Goal: Information Seeking & Learning: Learn about a topic

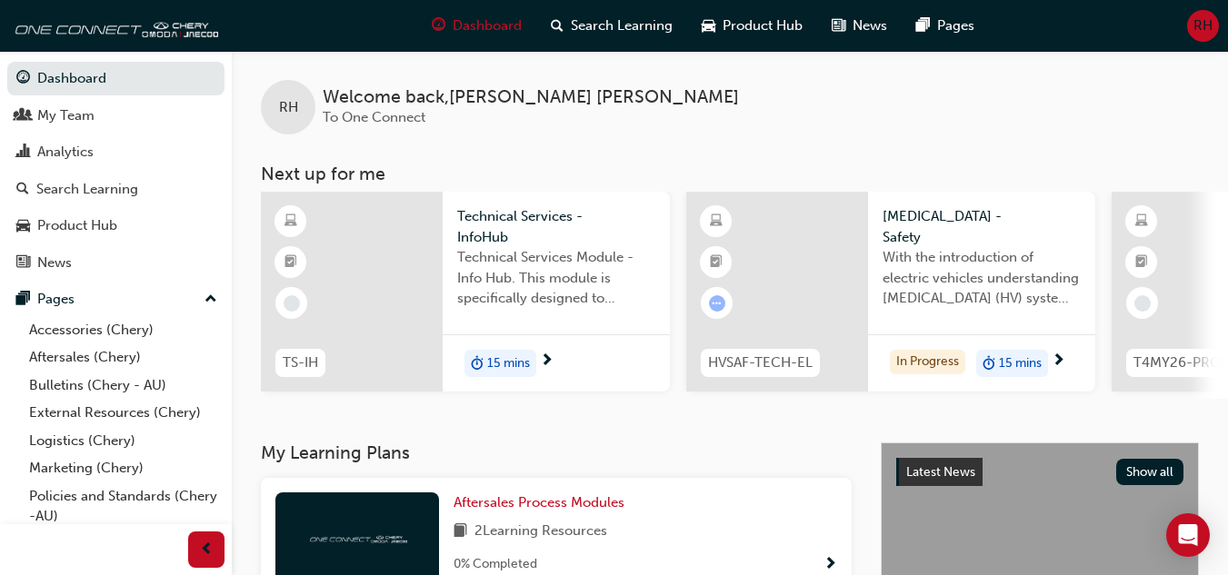
scroll to position [84, 0]
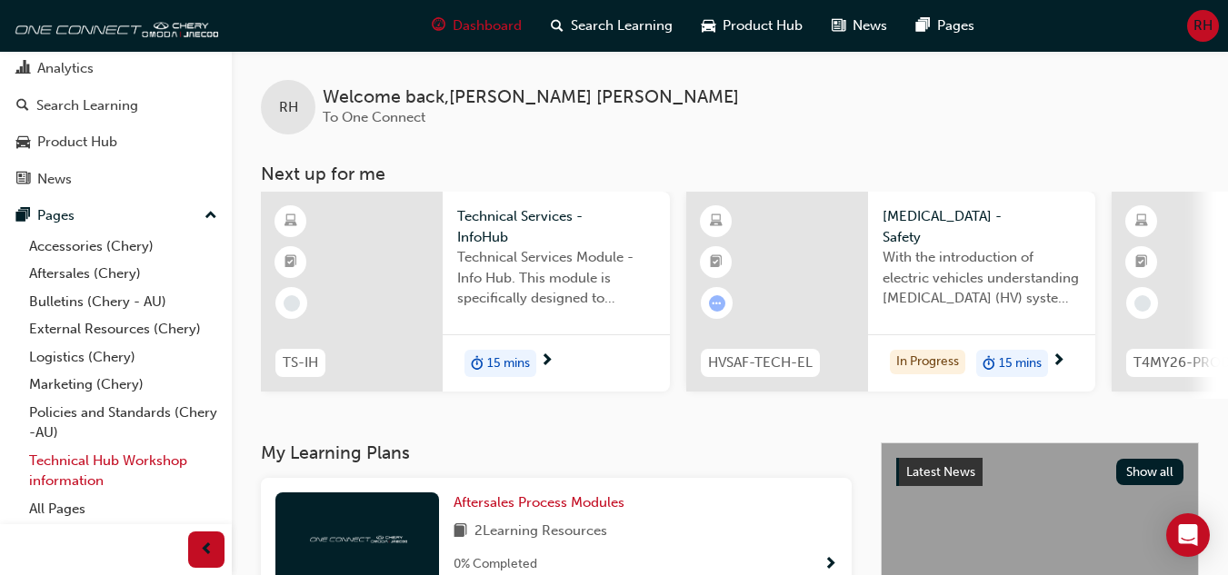
click at [95, 463] on link "Technical Hub Workshop information" at bounding box center [123, 471] width 203 height 48
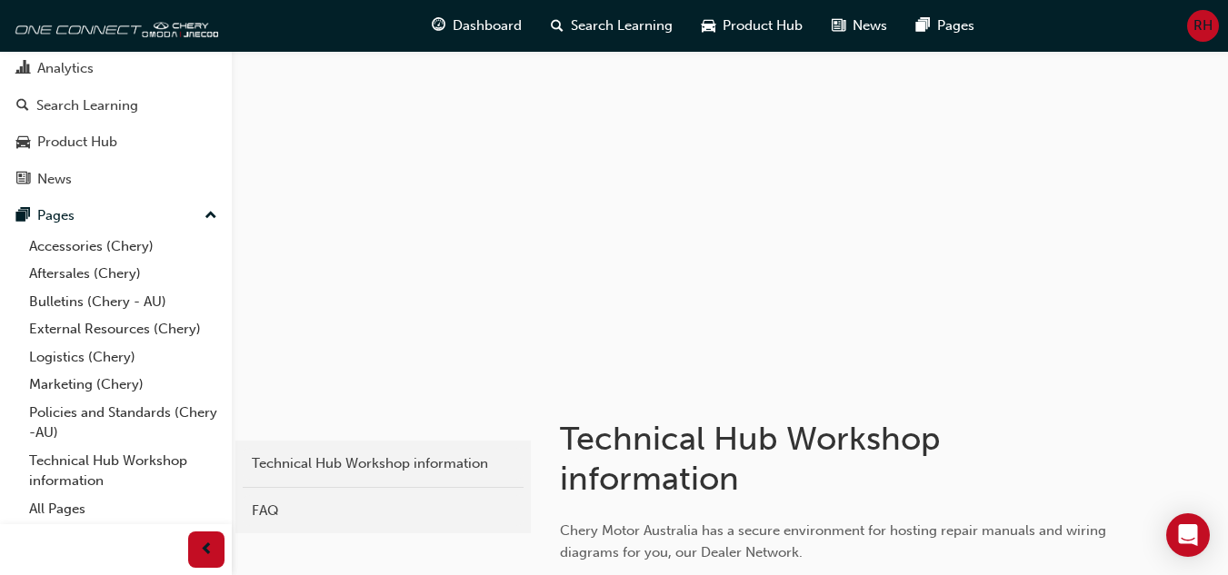
scroll to position [503, 0]
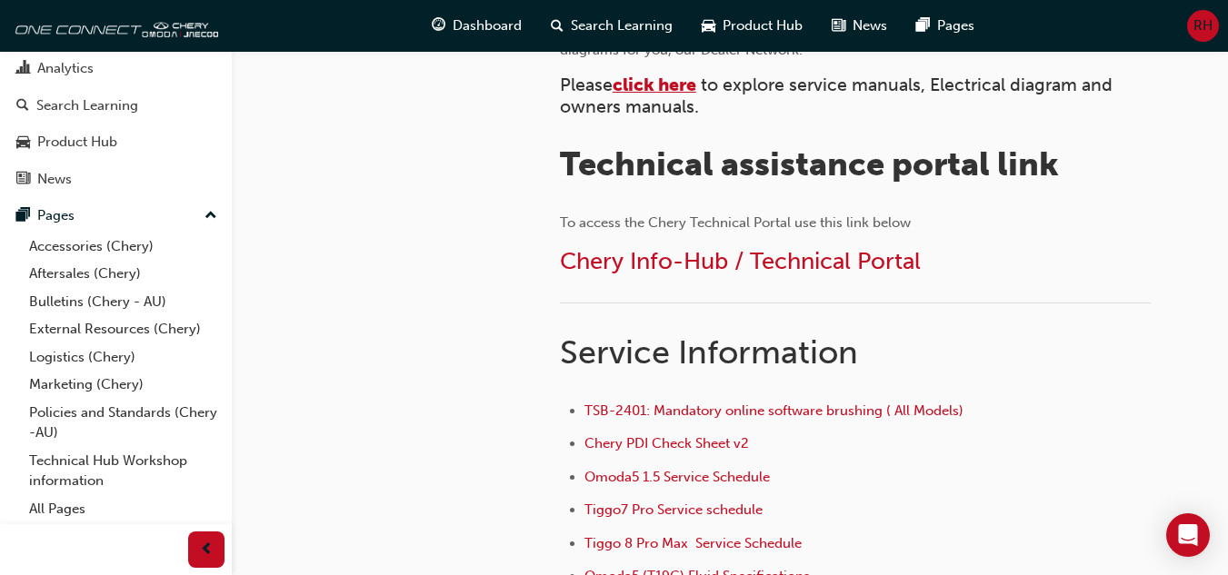
click at [643, 85] on span "click here" at bounding box center [655, 85] width 84 height 21
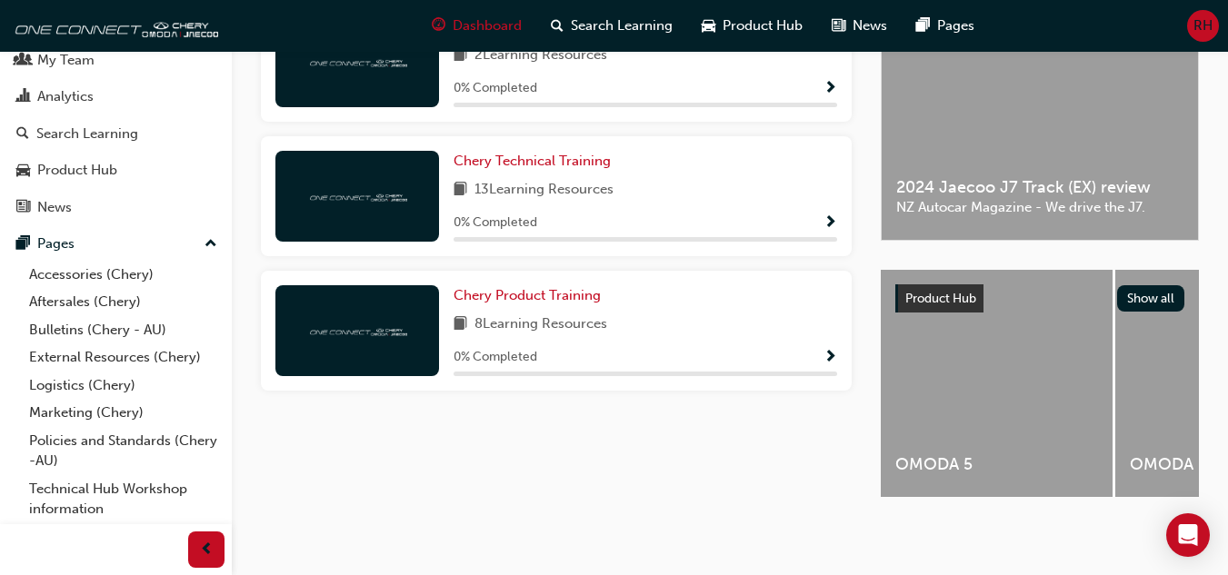
scroll to position [84, 0]
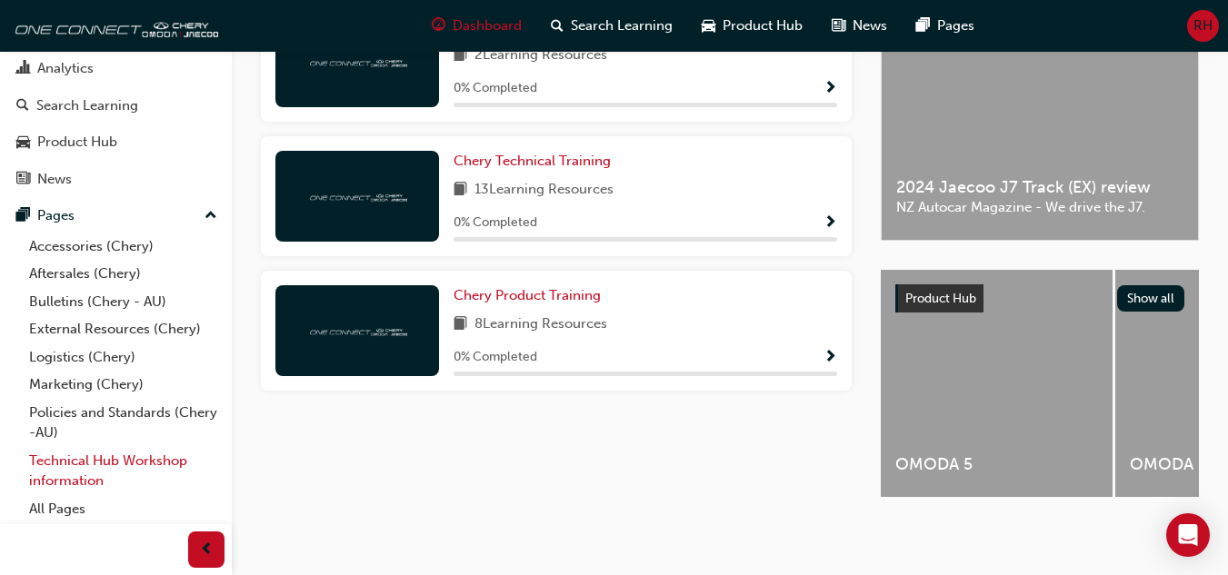
click at [85, 464] on link "Technical Hub Workshop information" at bounding box center [123, 471] width 203 height 48
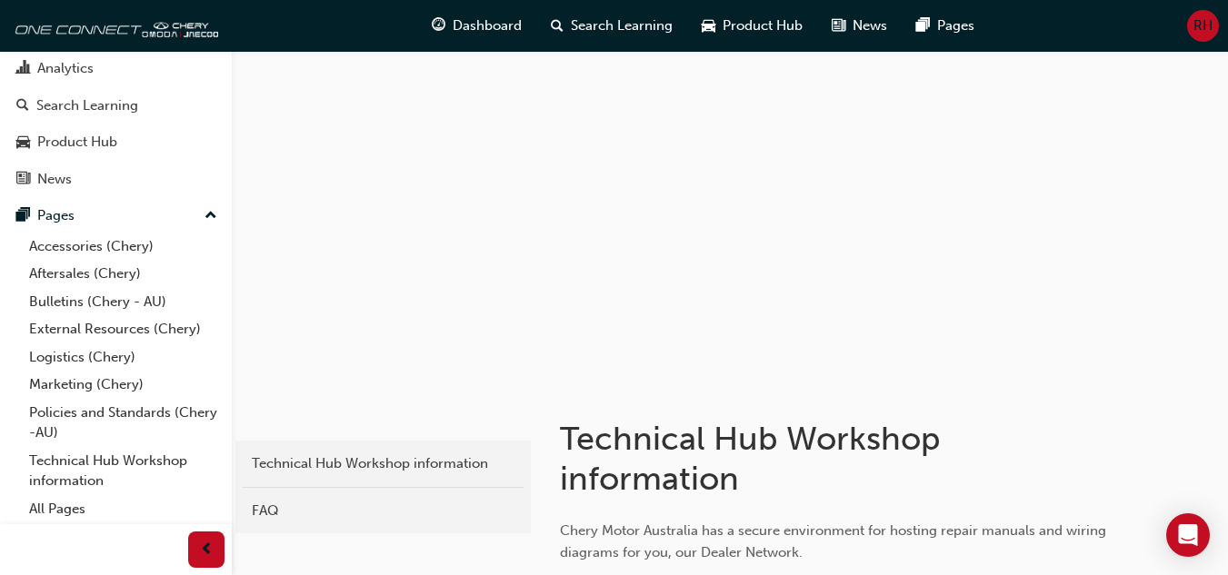
scroll to position [503, 0]
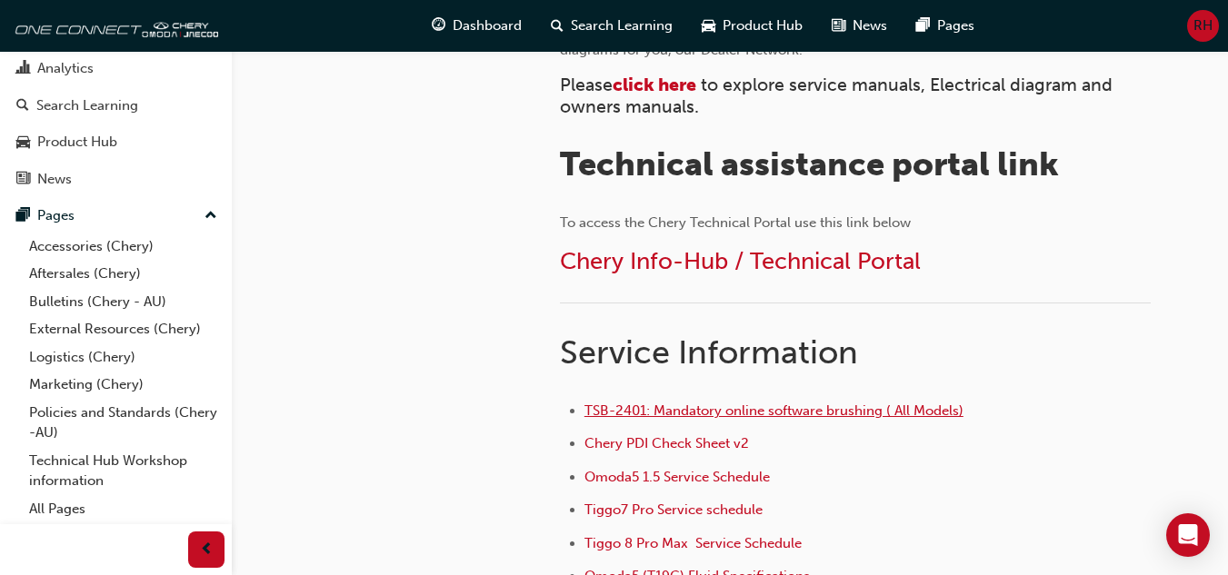
click at [847, 411] on span "TSB-2401: Mandatory online software brushing ( All Models)" at bounding box center [773, 411] width 379 height 16
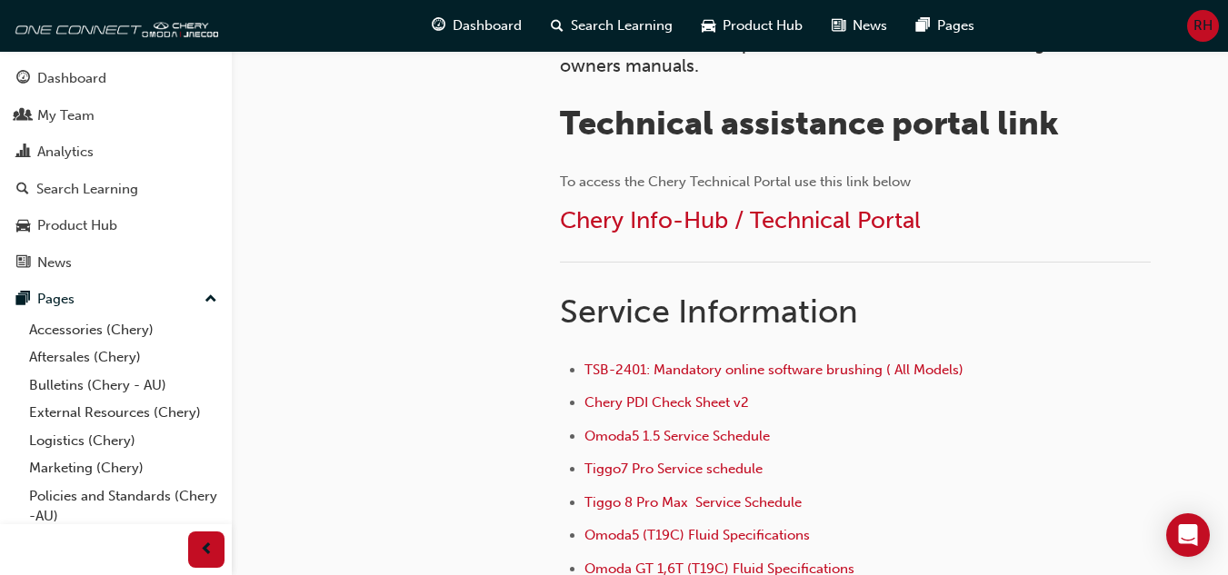
scroll to position [570, 0]
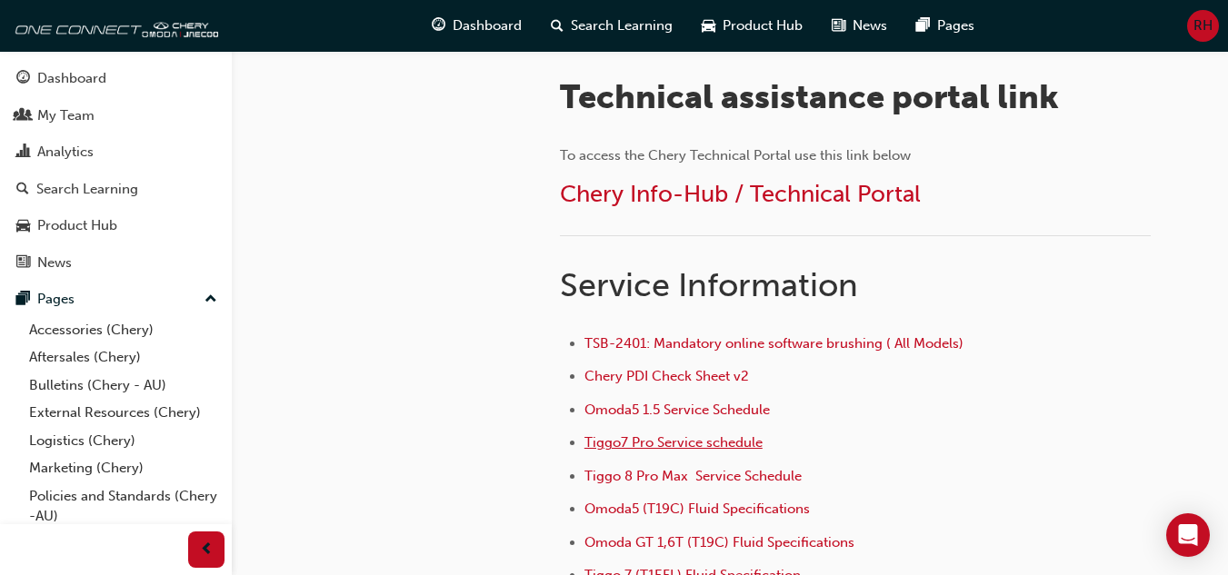
click at [693, 441] on span "Tiggo7 Pro Service schedule" at bounding box center [673, 442] width 178 height 16
